Goal: Task Accomplishment & Management: Use online tool/utility

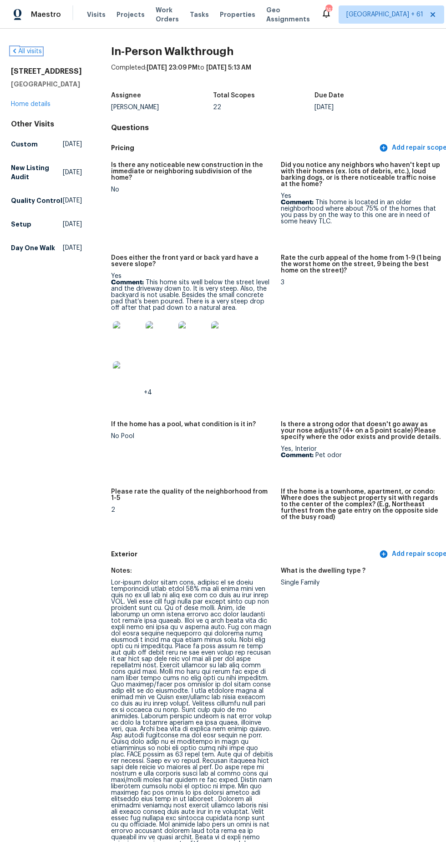
click at [15, 50] on icon at bounding box center [14, 50] width 7 height 7
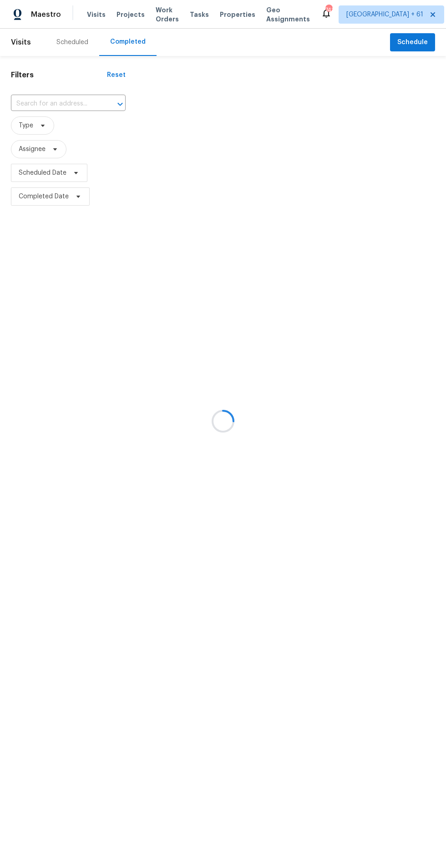
click at [76, 107] on div at bounding box center [223, 421] width 446 height 842
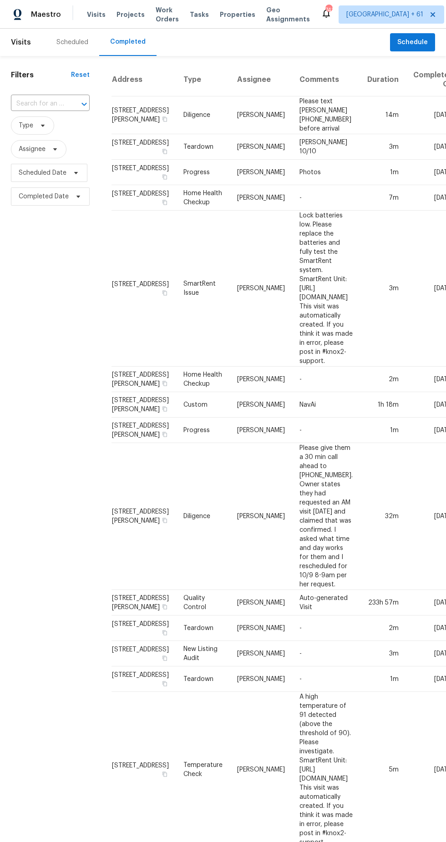
click at [51, 104] on input "text" at bounding box center [37, 104] width 53 height 14
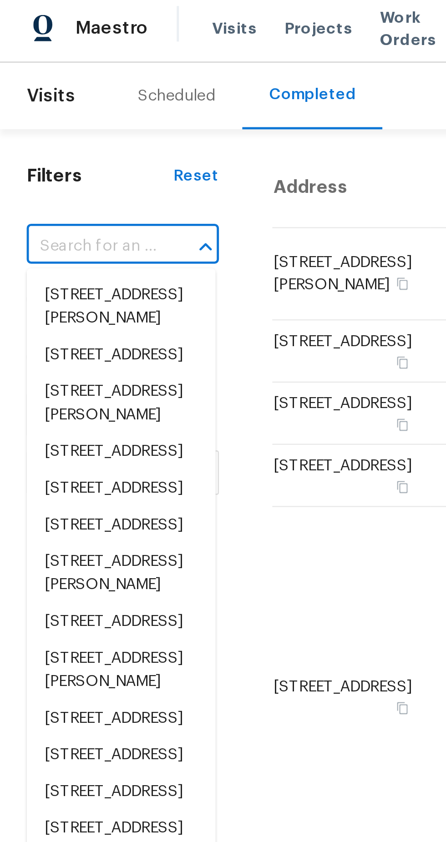
type input "[STREET_ADDRESS]"
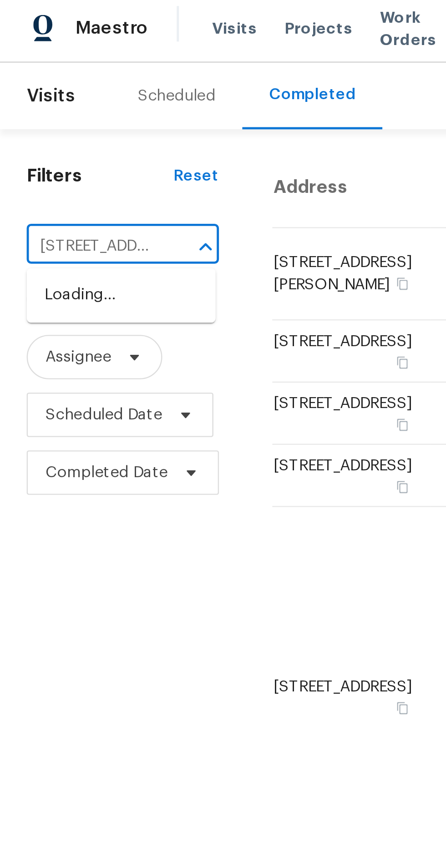
scroll to position [0, 81]
click at [44, 128] on li "[STREET_ADDRESS]" at bounding box center [49, 123] width 77 height 15
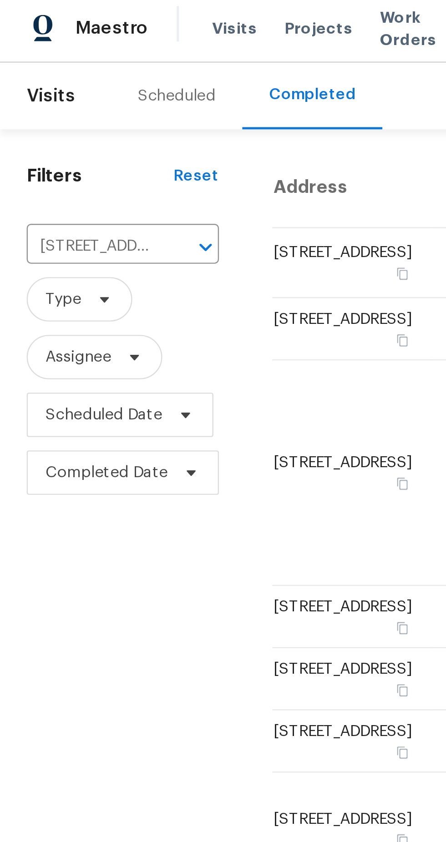
click at [176, 115] on td "New Listing Audit" at bounding box center [196, 110] width 41 height 29
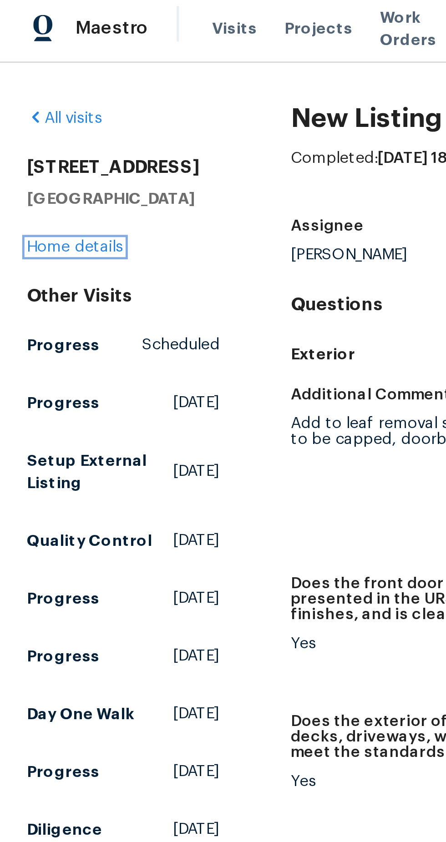
click at [35, 102] on link "Home details" at bounding box center [31, 104] width 40 height 6
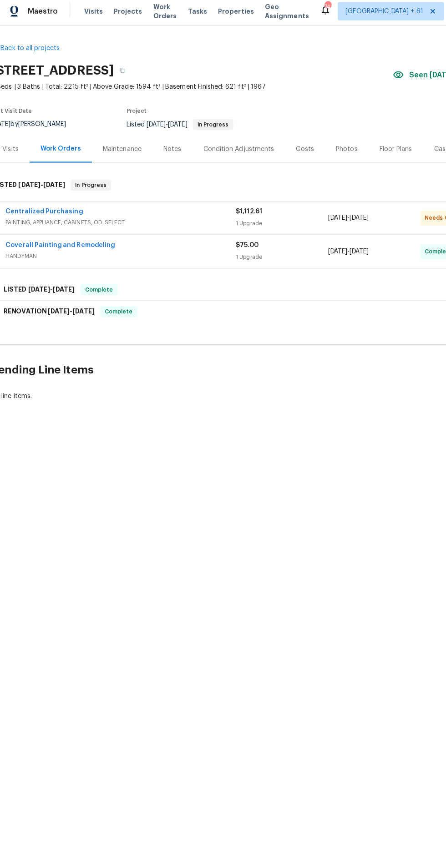
click at [344, 155] on div "Photos" at bounding box center [346, 151] width 21 height 9
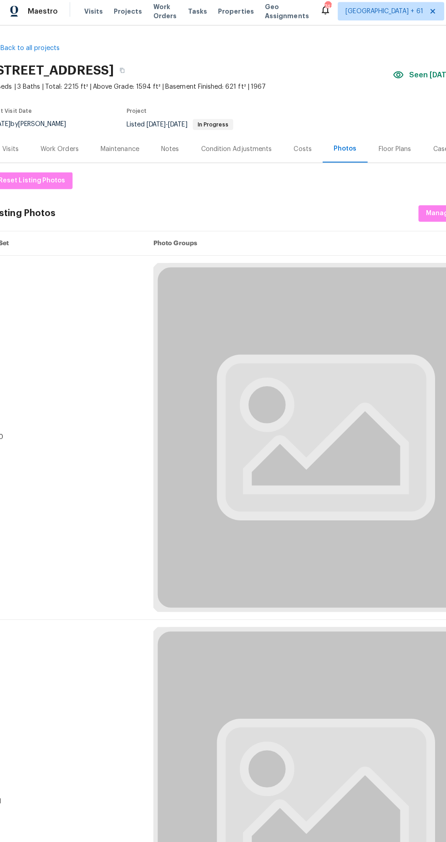
scroll to position [0, 68]
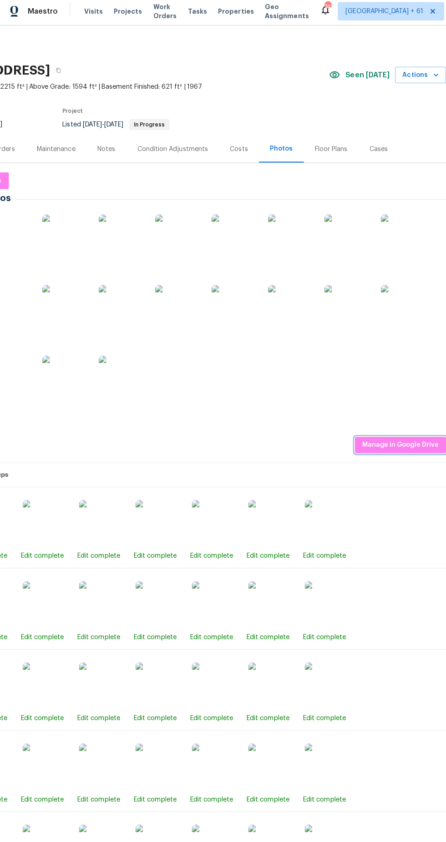
click at [397, 444] on span "Manage in Google Drive" at bounding box center [400, 444] width 76 height 11
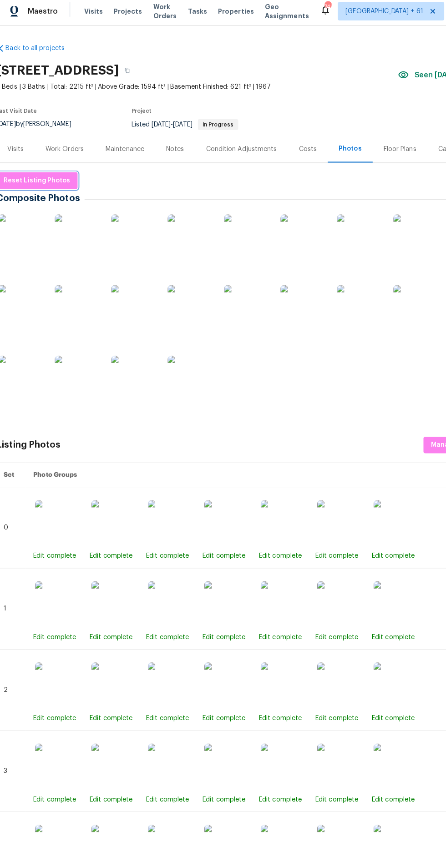
click at [56, 181] on span "Reset Listing Photos" at bounding box center [40, 182] width 66 height 11
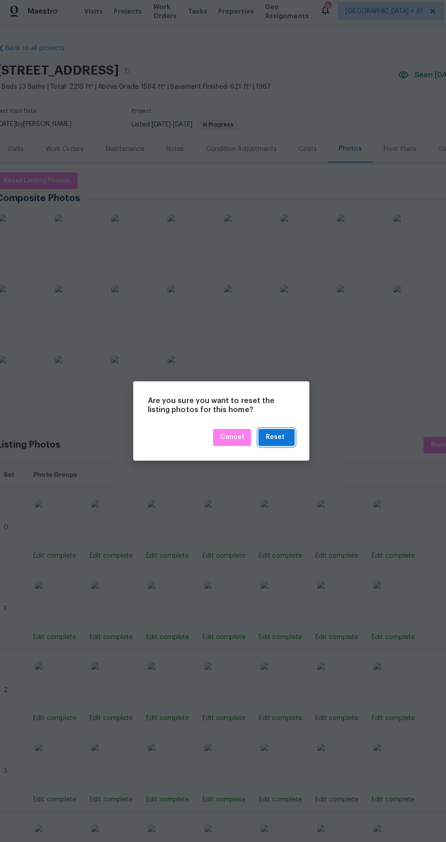
click at [277, 435] on div "Reset" at bounding box center [276, 436] width 19 height 11
